Goal: Navigation & Orientation: Find specific page/section

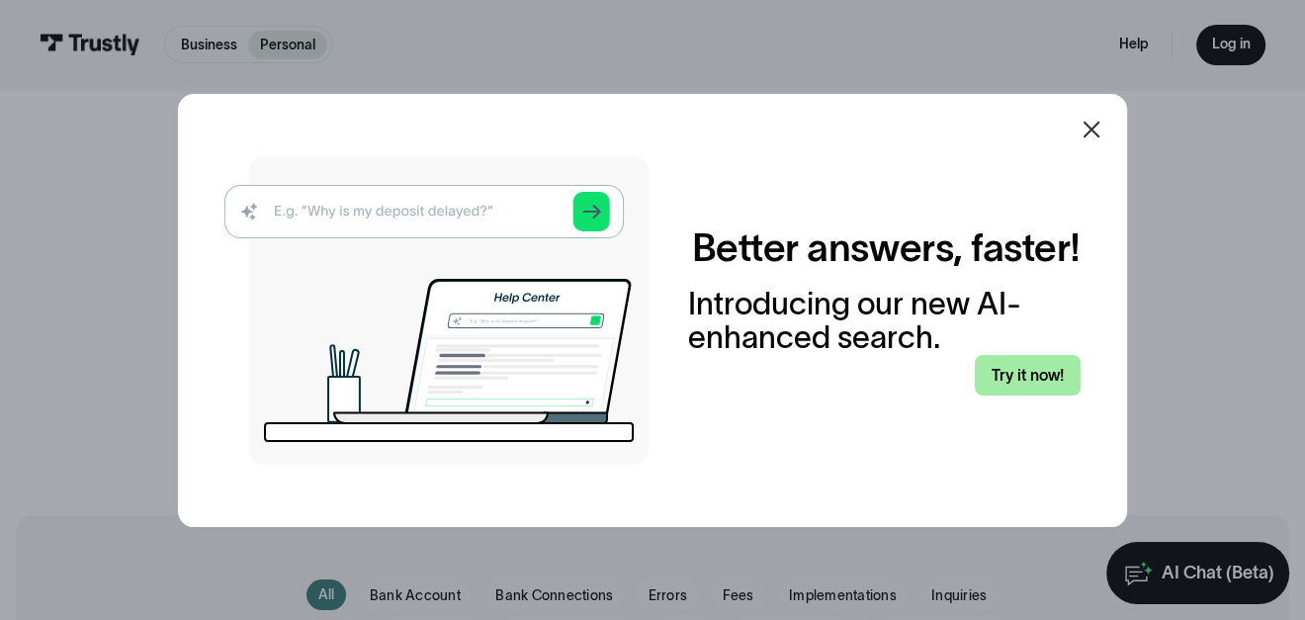
click at [986, 396] on link "Try it now!" at bounding box center [1028, 375] width 106 height 41
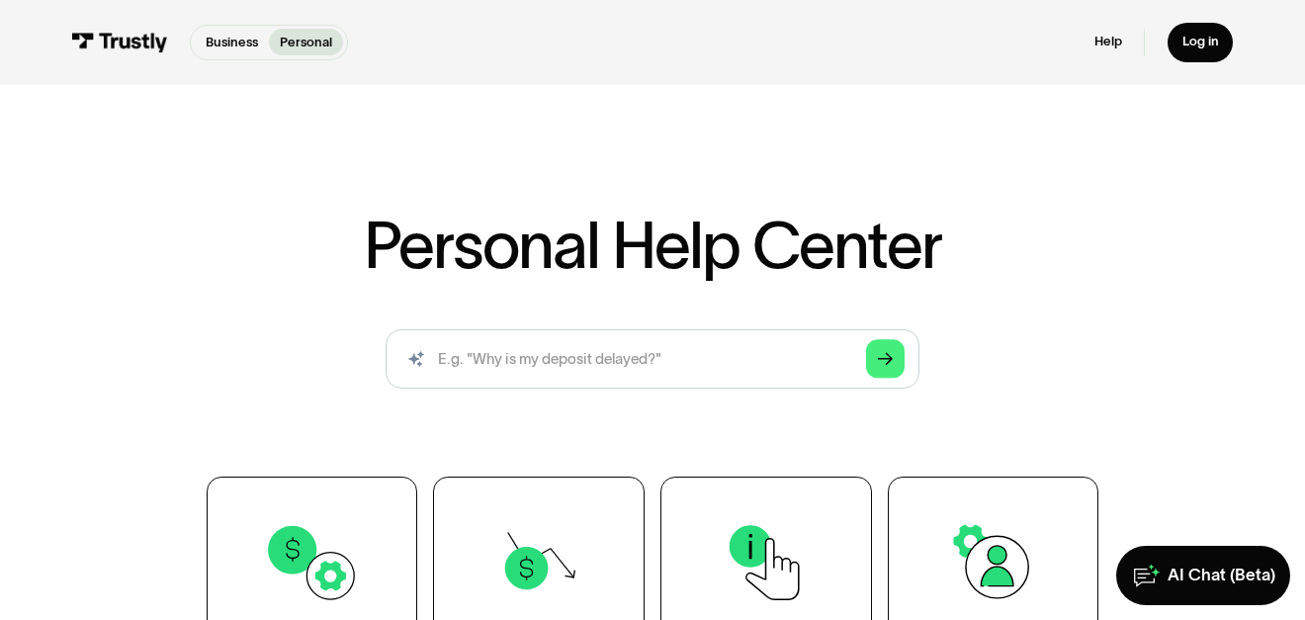
scroll to position [393, 0]
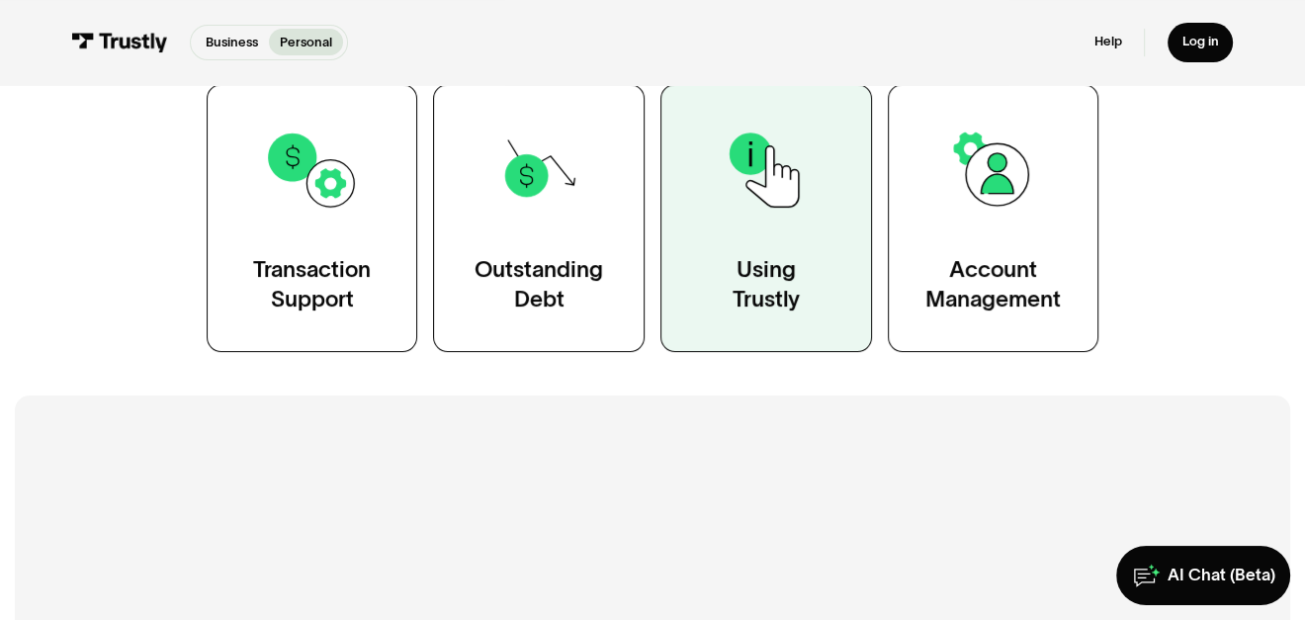
click at [788, 314] on div "Using Trustly" at bounding box center [766, 284] width 67 height 59
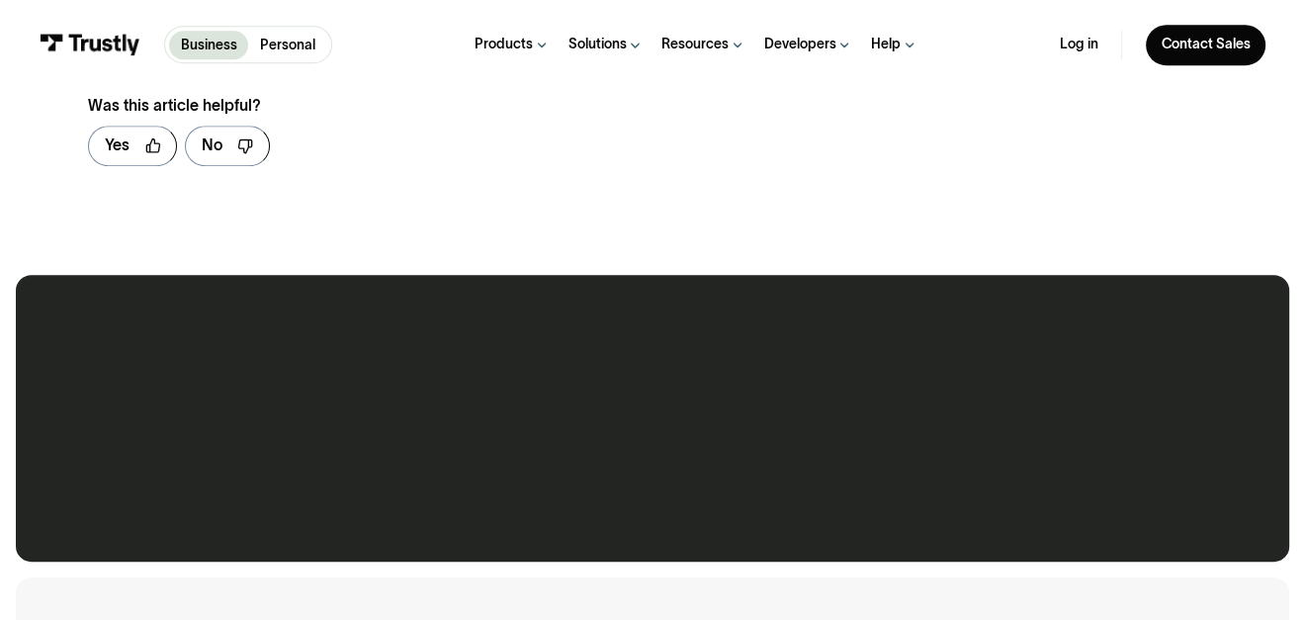
scroll to position [1304, 0]
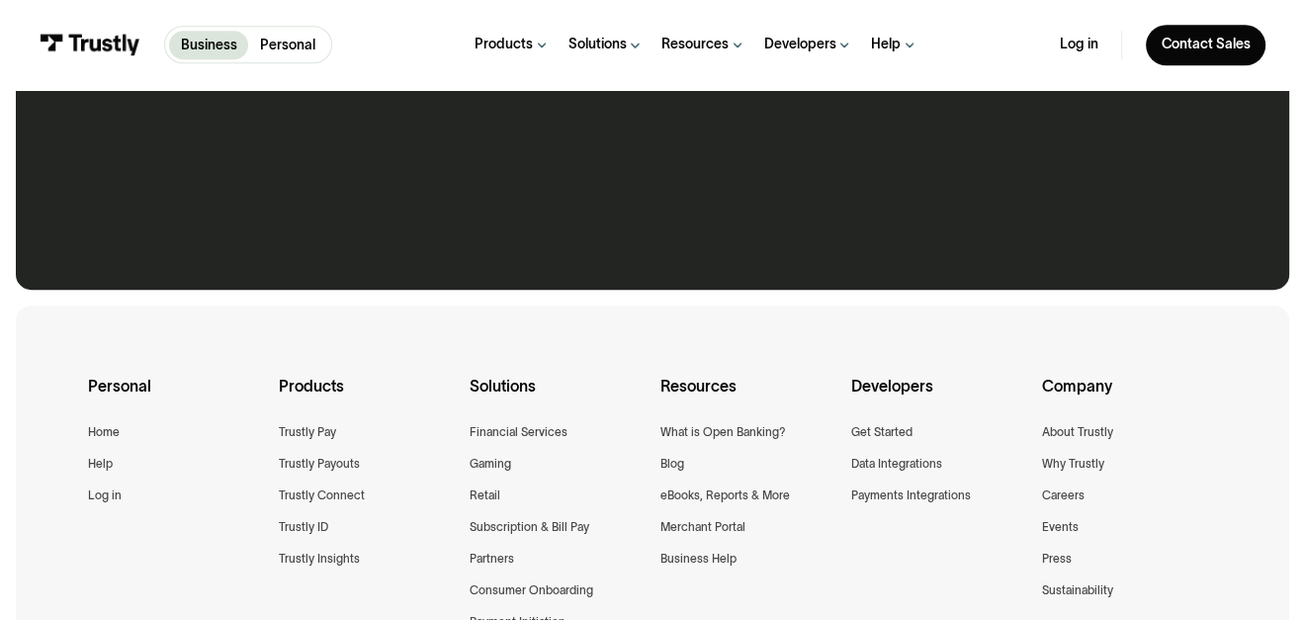
click at [266, 59] on link "Personal" at bounding box center [287, 45] width 79 height 29
